Goal: Find specific page/section: Find specific page/section

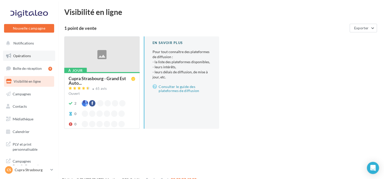
click at [21, 53] on link "Opérations" at bounding box center [29, 56] width 52 height 11
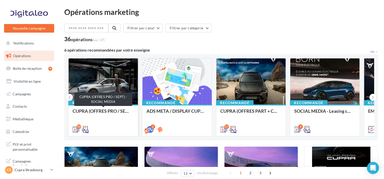
click at [109, 111] on div "CUPRA (OFFRES PRO / SEPT) - SOCIAL MEDIA" at bounding box center [103, 113] width 61 height 10
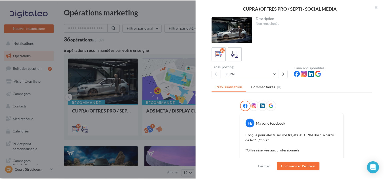
scroll to position [132, 0]
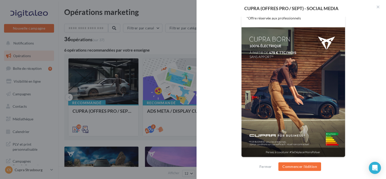
click at [156, 47] on div at bounding box center [193, 89] width 386 height 179
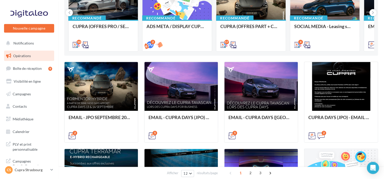
scroll to position [76, 0]
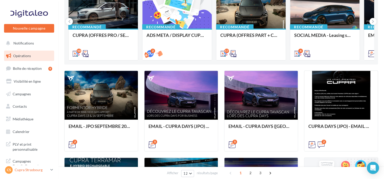
click at [14, 174] on link "CS Cupra Strasbourg cupra_strasbourg" at bounding box center [29, 170] width 50 height 10
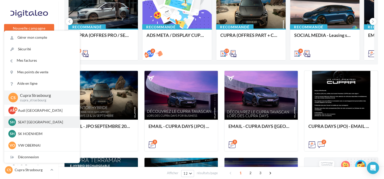
click at [46, 120] on p "SEAT HOENHEIM" at bounding box center [46, 122] width 56 height 5
